Goal: Information Seeking & Learning: Learn about a topic

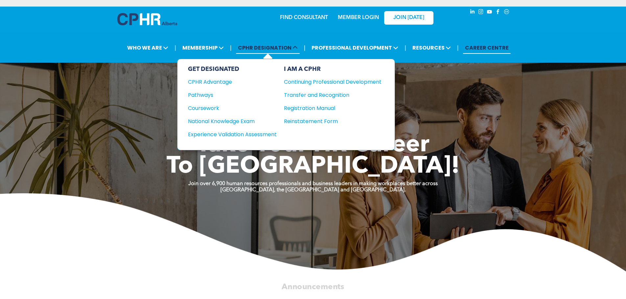
click at [260, 44] on span "CPHR DESIGNATION" at bounding box center [268, 48] width 64 height 12
click at [203, 94] on div "Pathways" at bounding box center [228, 95] width 80 height 8
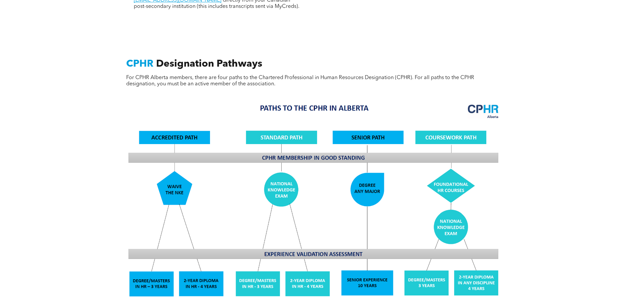
scroll to position [493, 0]
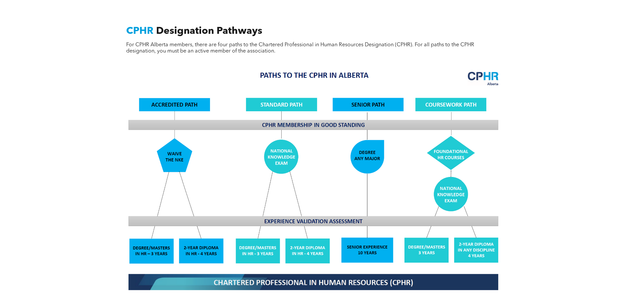
click at [492, 246] on img at bounding box center [313, 180] width 380 height 229
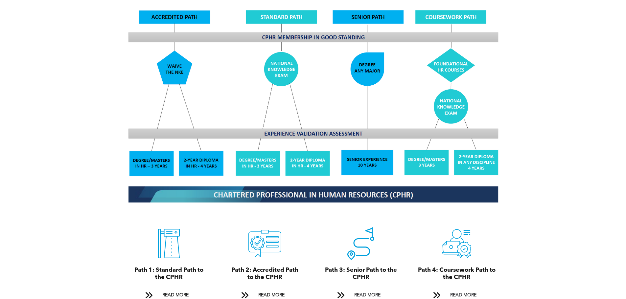
scroll to position [591, 0]
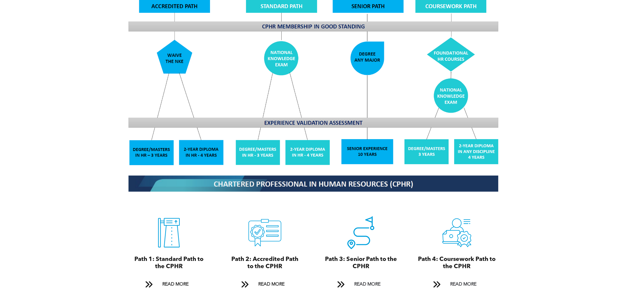
click at [448, 91] on img at bounding box center [313, 81] width 380 height 229
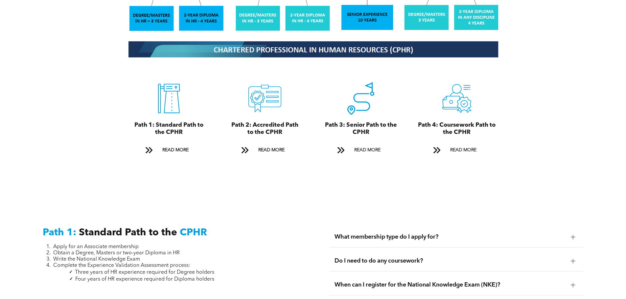
scroll to position [755, 0]
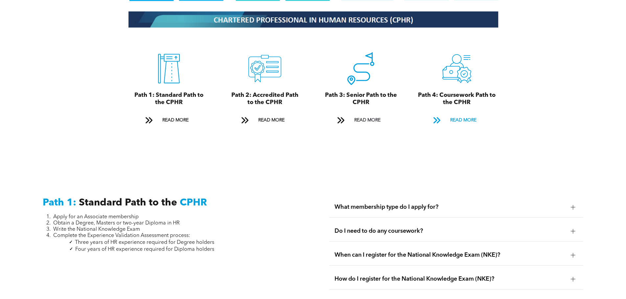
click at [459, 114] on span "READ MORE" at bounding box center [463, 120] width 31 height 12
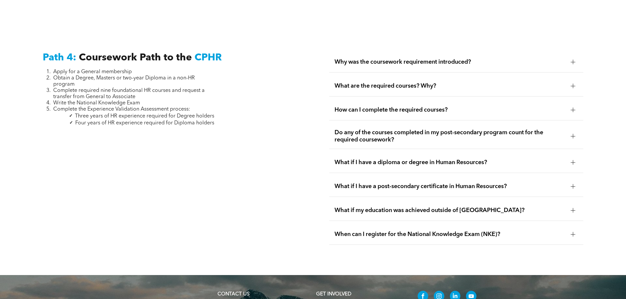
scroll to position [1951, 0]
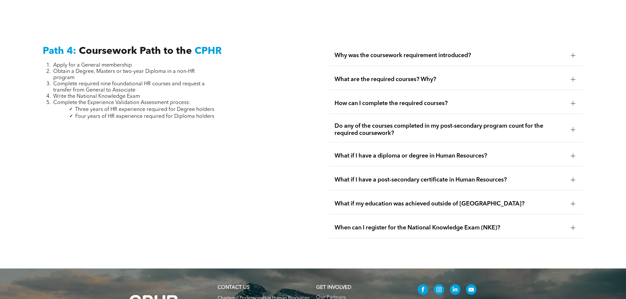
click at [400, 200] on span "What if my education was achieved outside of Canada?" at bounding box center [449, 203] width 231 height 7
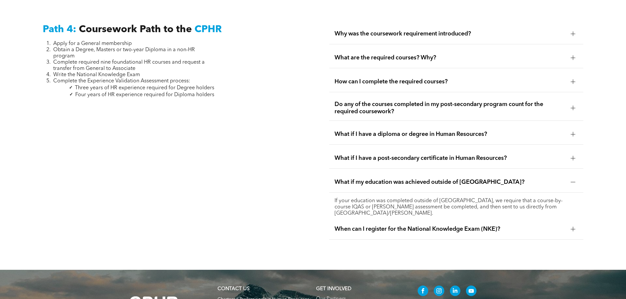
scroll to position [1984, 0]
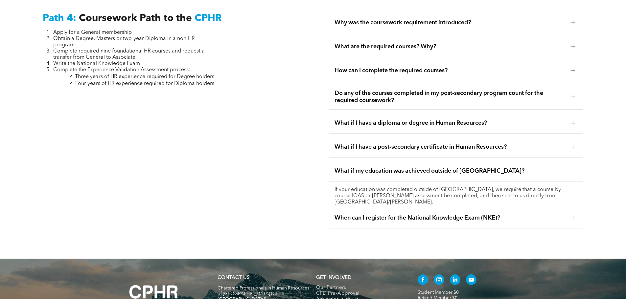
click at [446, 214] on span "When can I register for the National Knowledge Exam (NKE)?" at bounding box center [449, 217] width 231 height 7
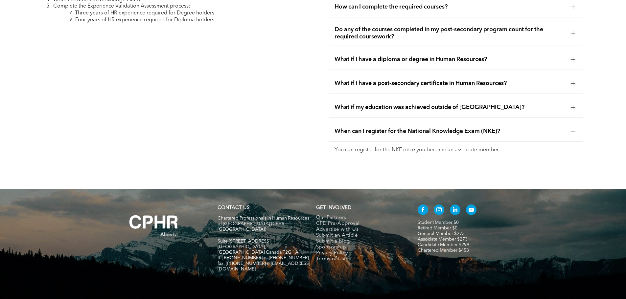
scroll to position [2048, 0]
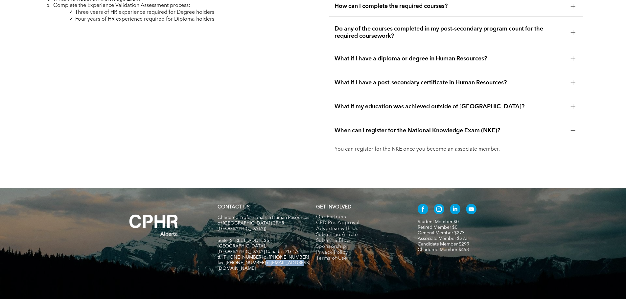
drag, startPoint x: 259, startPoint y: 234, endPoint x: 293, endPoint y: 234, distance: 33.8
click at [293, 260] on h5 "fax. [PHONE_NUMBER] e:[EMAIL_ADDRESS][DOMAIN_NAME]" at bounding box center [263, 265] width 93 height 11
drag, startPoint x: 293, startPoint y: 234, endPoint x: 260, endPoint y: 233, distance: 33.2
click at [260, 260] on h5 "fax. [PHONE_NUMBER] e:[EMAIL_ADDRESS][DOMAIN_NAME]" at bounding box center [263, 265] width 93 height 11
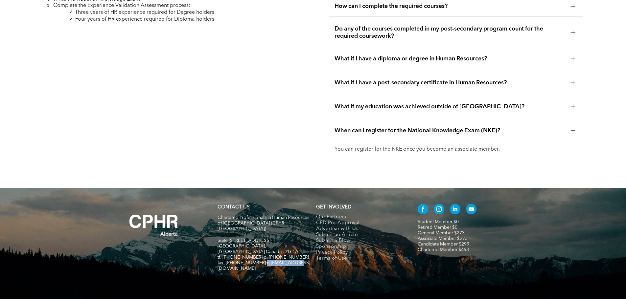
copy span "info@cphrab.ca"
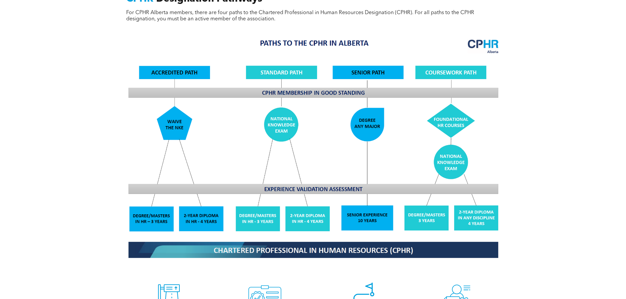
scroll to position [526, 0]
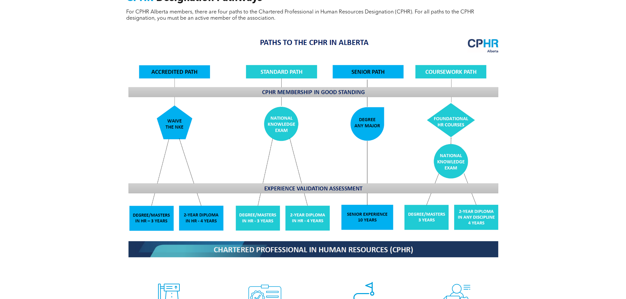
click at [539, 168] on div "CPHR Designation Pathways For CPHR Alberta members, there are four paths to the…" at bounding box center [313, 179] width 626 height 435
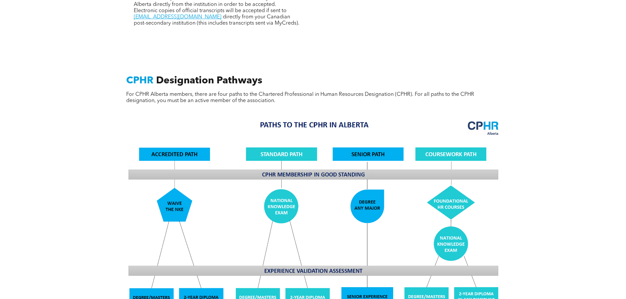
scroll to position [0, 0]
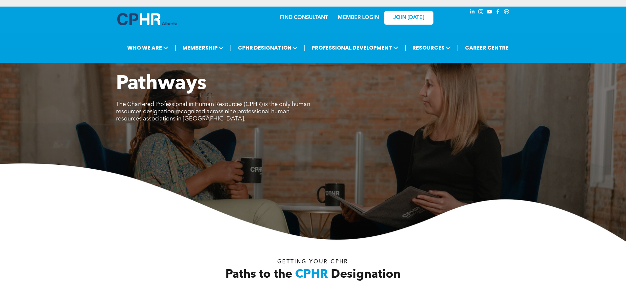
click at [152, 18] on img at bounding box center [147, 19] width 60 height 12
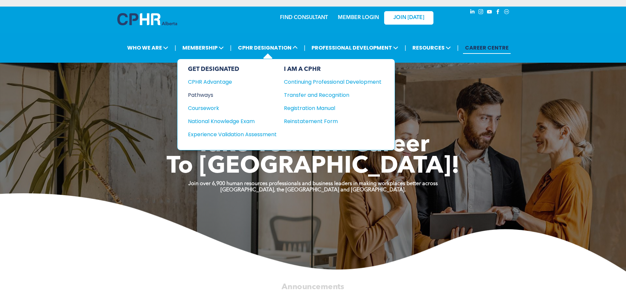
click at [209, 94] on div "Pathways" at bounding box center [228, 95] width 80 height 8
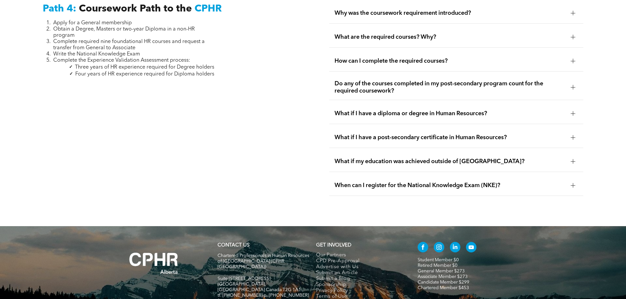
scroll to position [2031, 0]
